Goal: Task Accomplishment & Management: Use online tool/utility

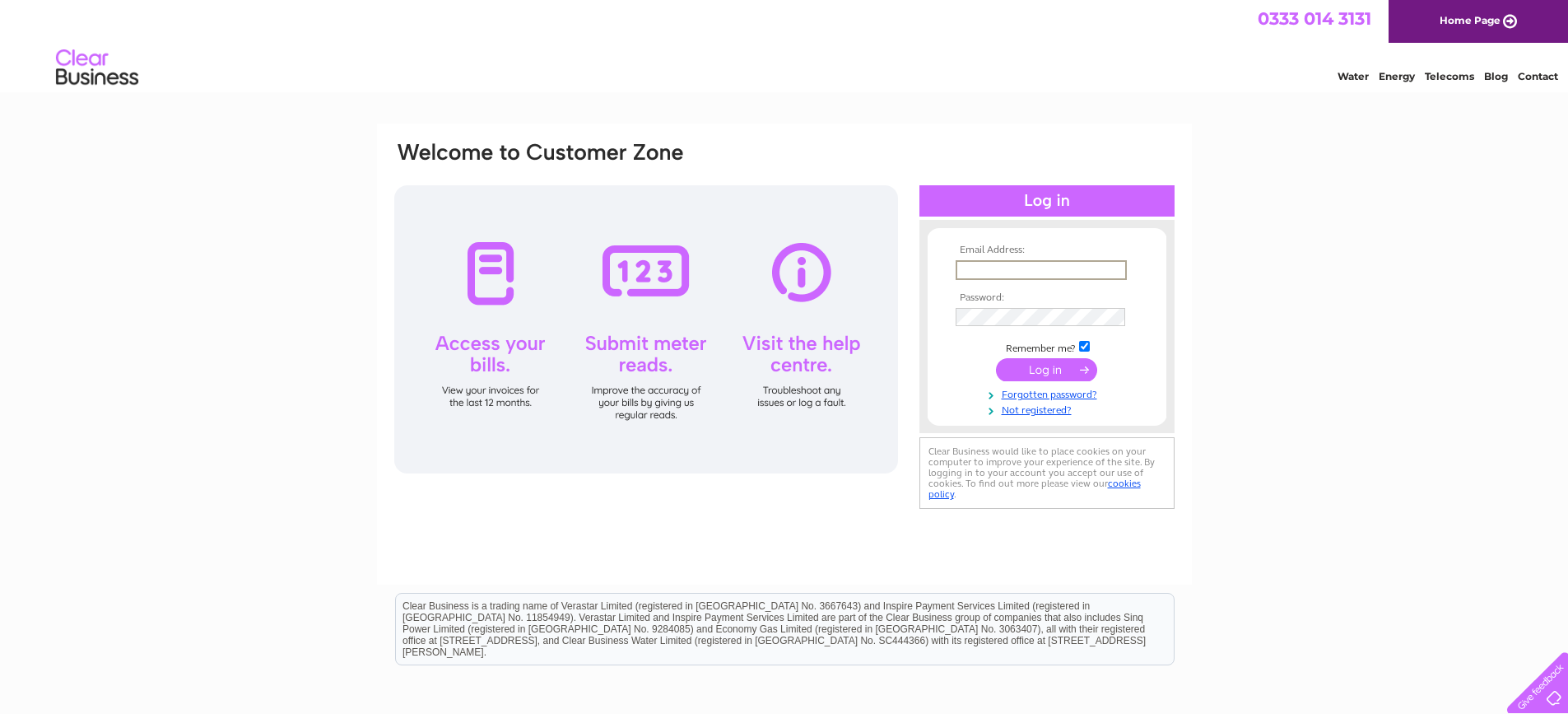
click at [1042, 267] on input "text" at bounding box center [1041, 270] width 171 height 20
type input "[EMAIL_ADDRESS][DOMAIN_NAME]"
click at [1054, 370] on input "submit" at bounding box center [1047, 368] width 101 height 23
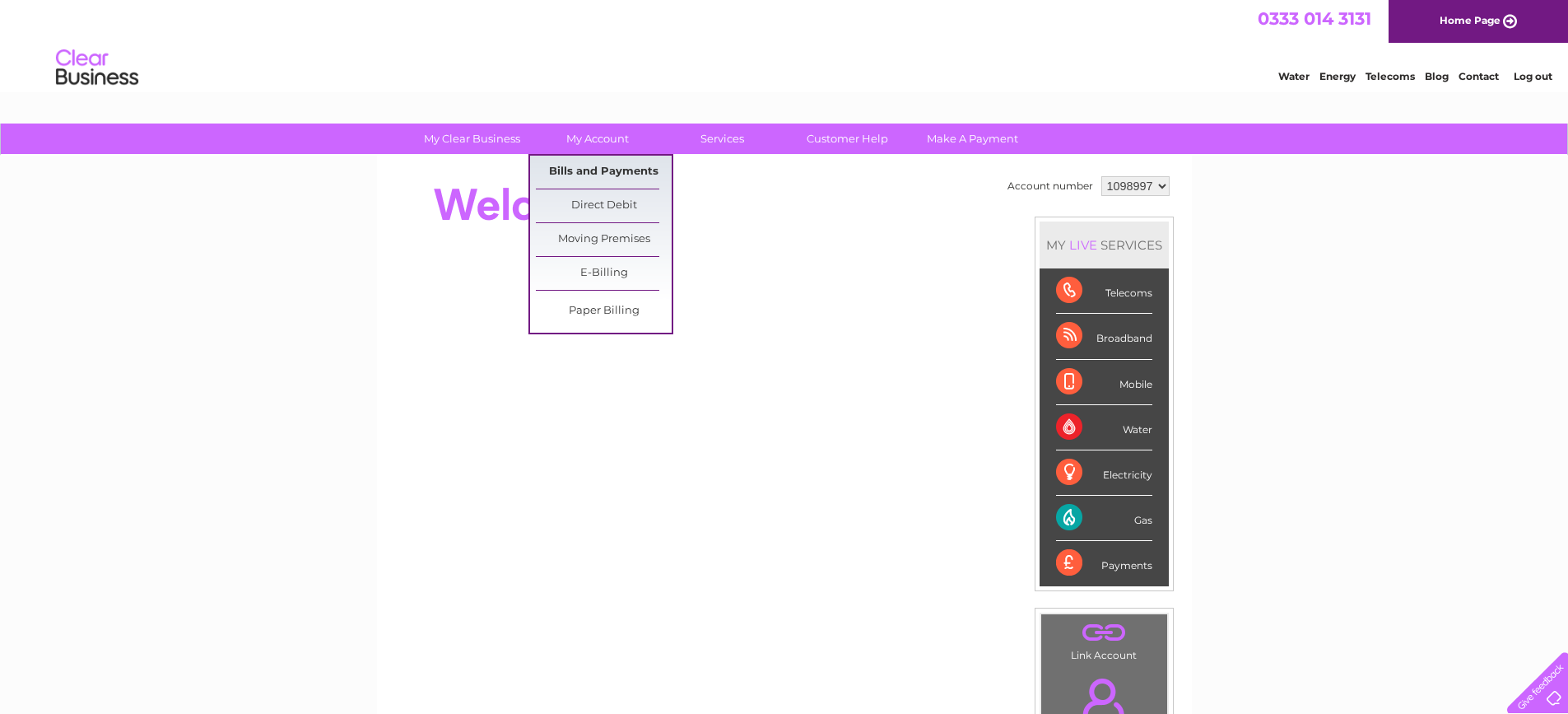
click at [609, 168] on link "Bills and Payments" at bounding box center [604, 171] width 136 height 33
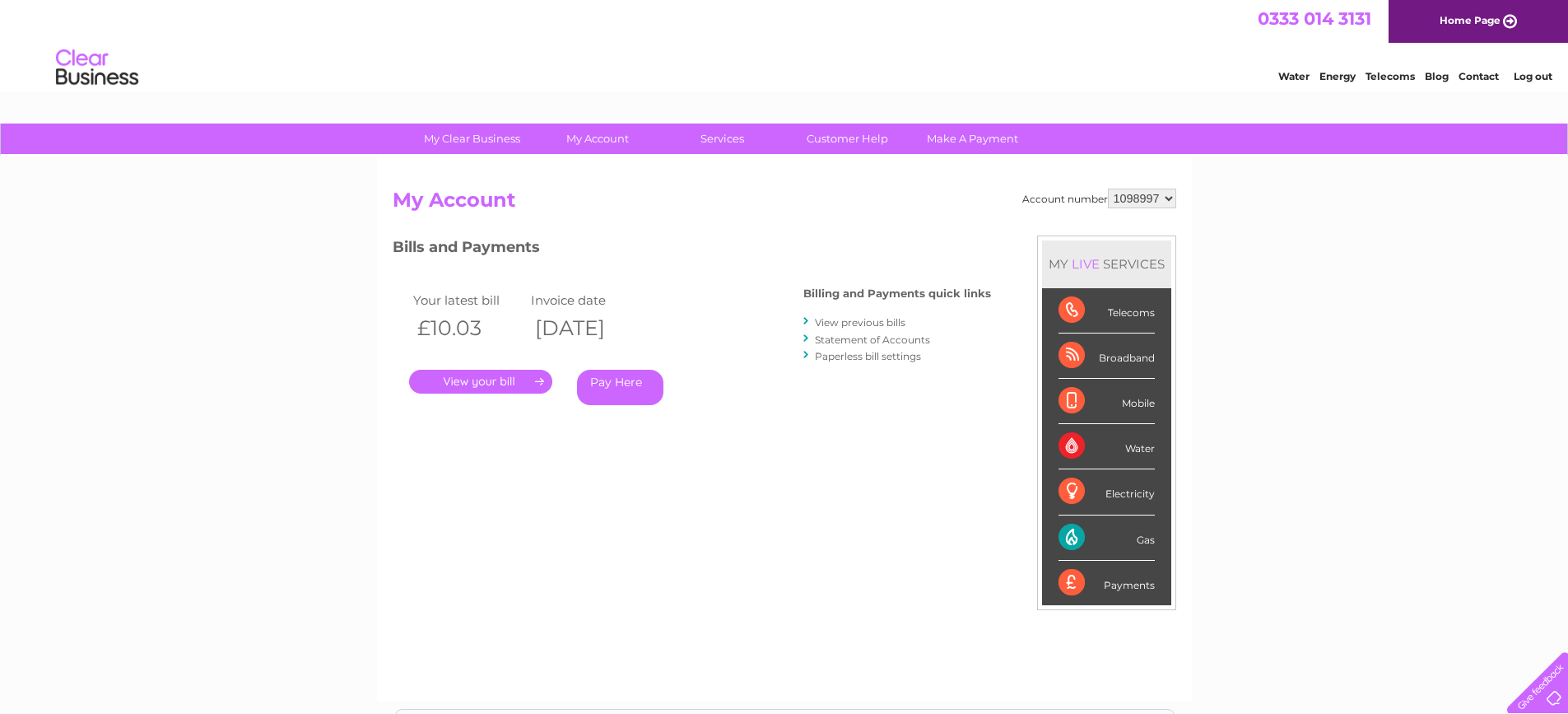
click at [471, 383] on link "." at bounding box center [480, 382] width 143 height 24
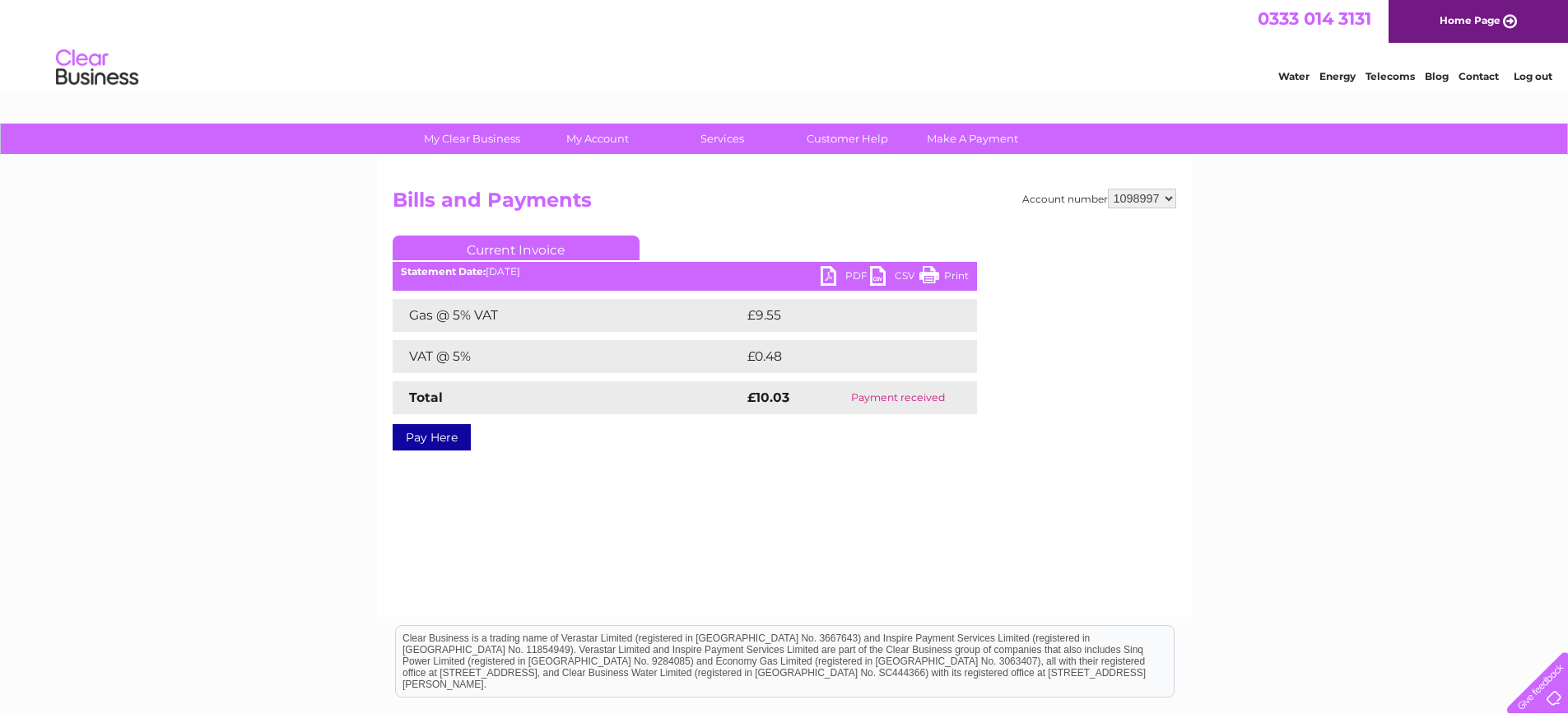
click at [829, 270] on link "PDF" at bounding box center [845, 277] width 49 height 24
click at [1527, 76] on link "Log out" at bounding box center [1533, 76] width 39 height 12
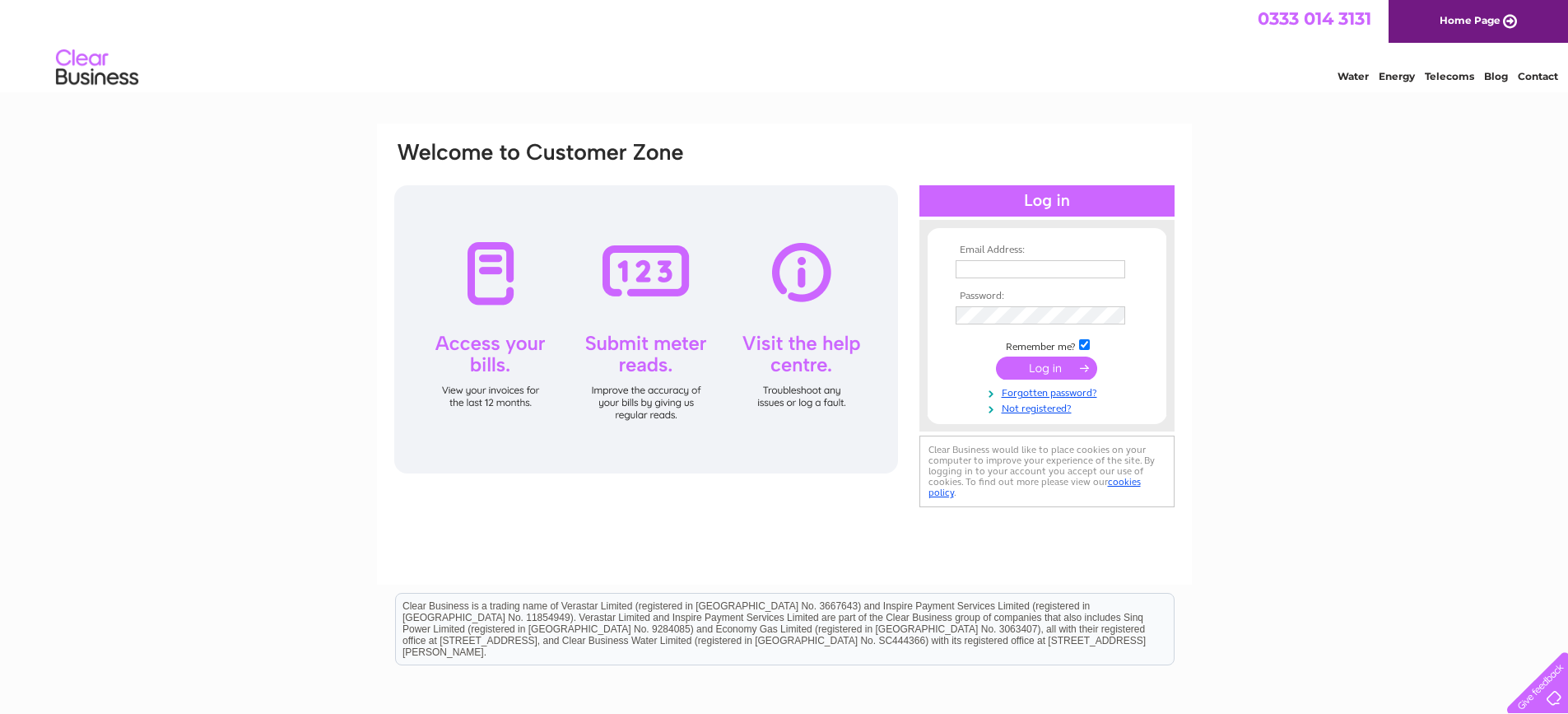
click at [982, 266] on input "text" at bounding box center [1040, 269] width 169 height 18
click at [1075, 276] on input "[EMAIL_ADDRESS][DOMAIN_NAME]" at bounding box center [1041, 270] width 171 height 20
type input "[EMAIL_ADDRESS][DOMAIN_NAME]"
click at [1023, 363] on input "submit" at bounding box center [1047, 368] width 101 height 23
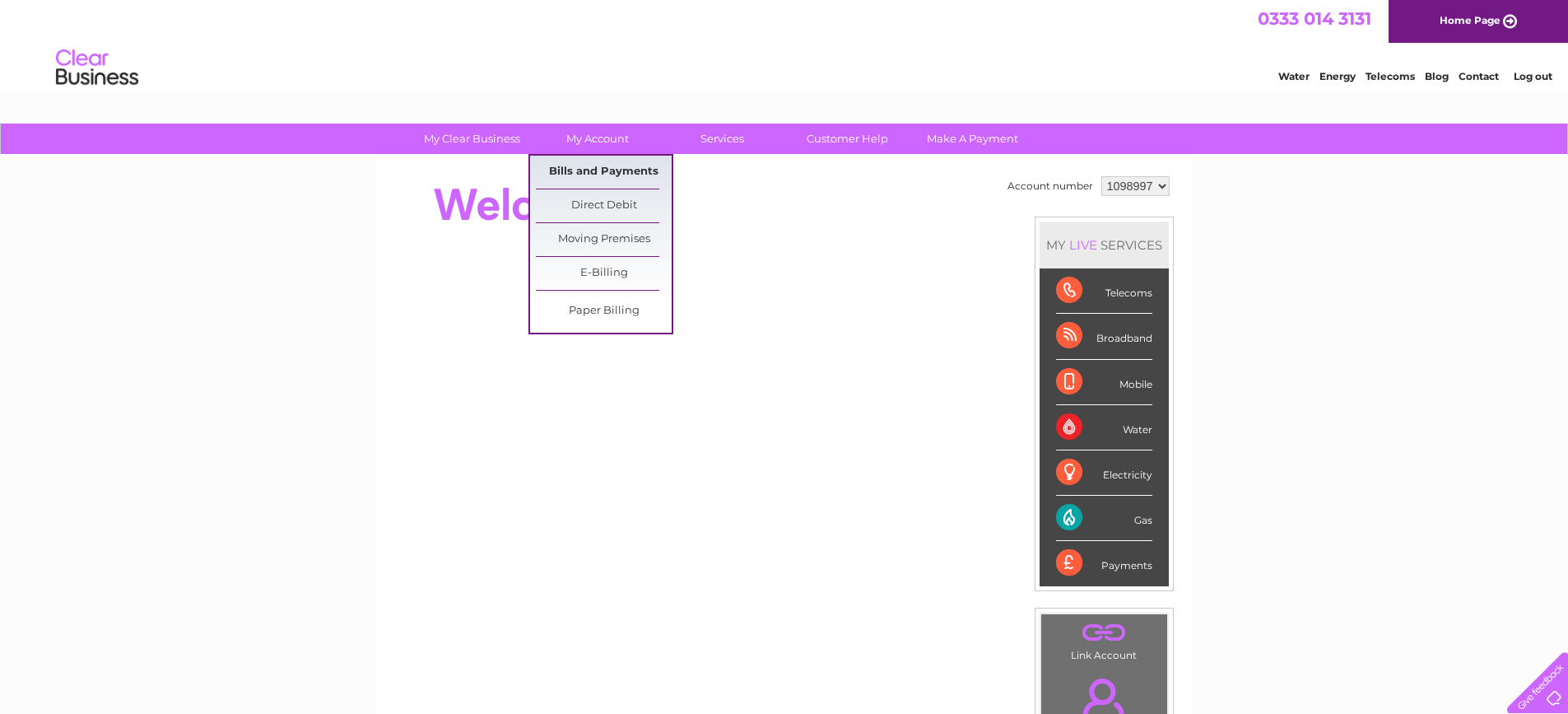
click at [593, 170] on link "Bills and Payments" at bounding box center [604, 171] width 136 height 33
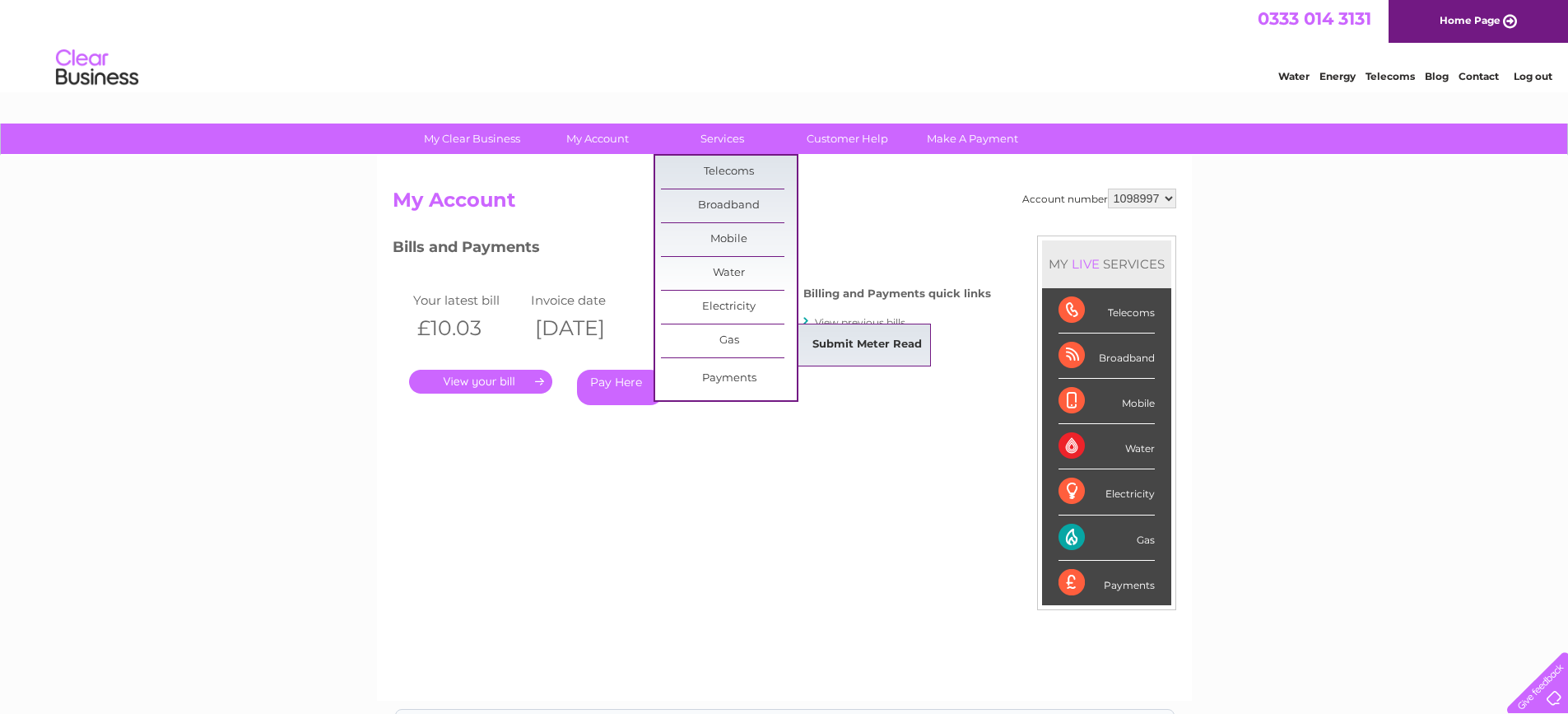
click at [849, 351] on link "Submit Meter Read" at bounding box center [868, 345] width 136 height 33
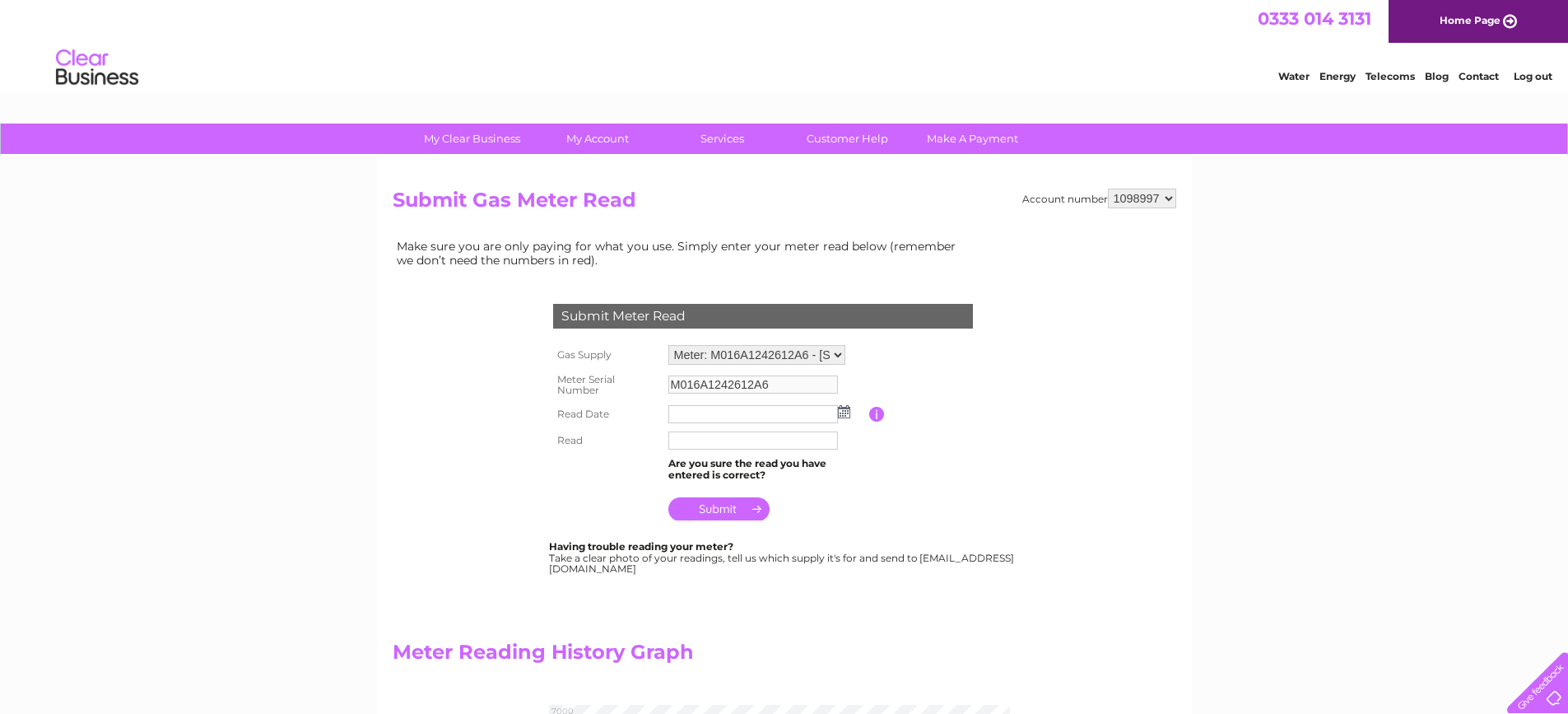
click at [842, 412] on img at bounding box center [844, 412] width 12 height 13
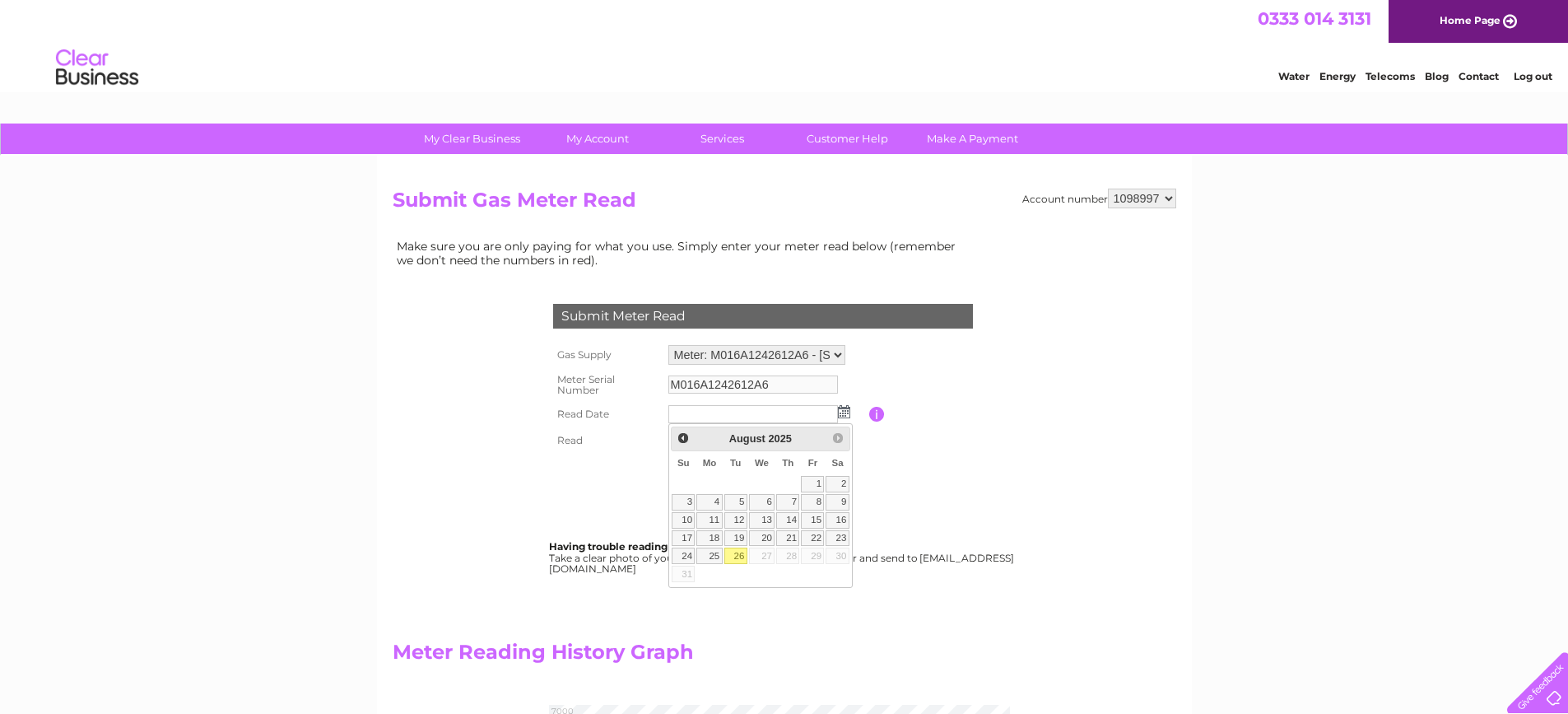
click at [739, 559] on link "26" at bounding box center [735, 555] width 23 height 16
type input "2025/08/26"
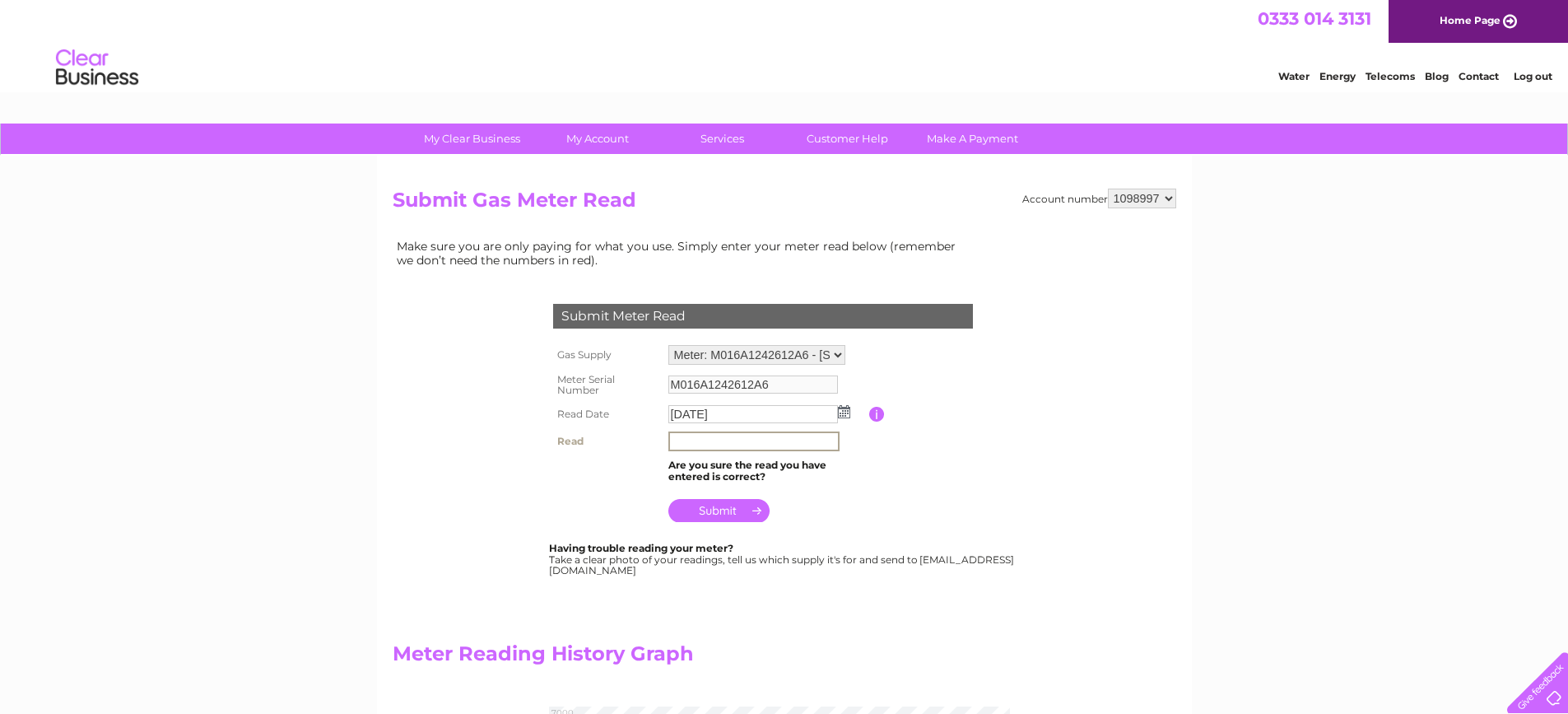
click at [698, 440] on input "text" at bounding box center [753, 441] width 171 height 20
type input "6633"
click at [717, 509] on input "submit" at bounding box center [718, 509] width 101 height 23
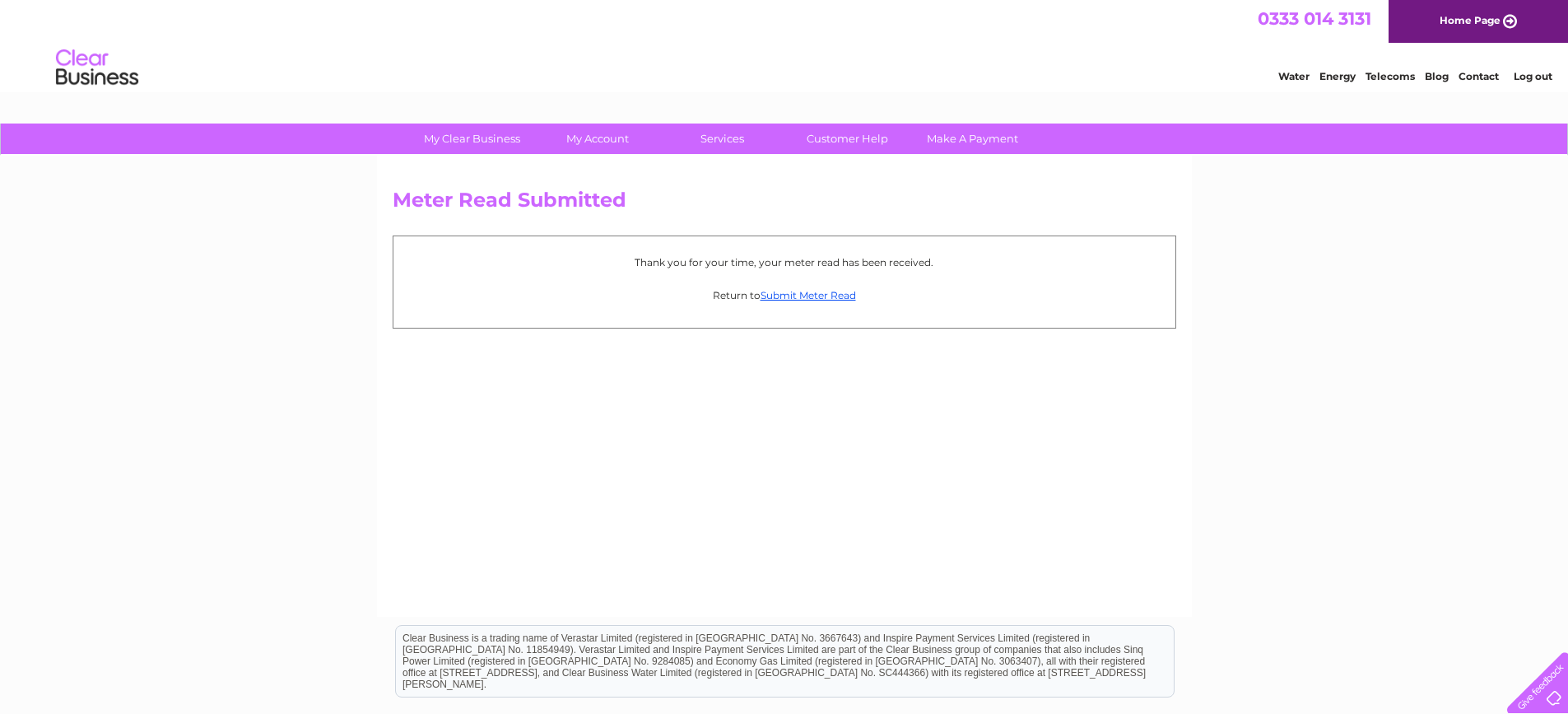
click at [1533, 78] on link "Log out" at bounding box center [1533, 76] width 39 height 12
